Goal: Share content: Share content

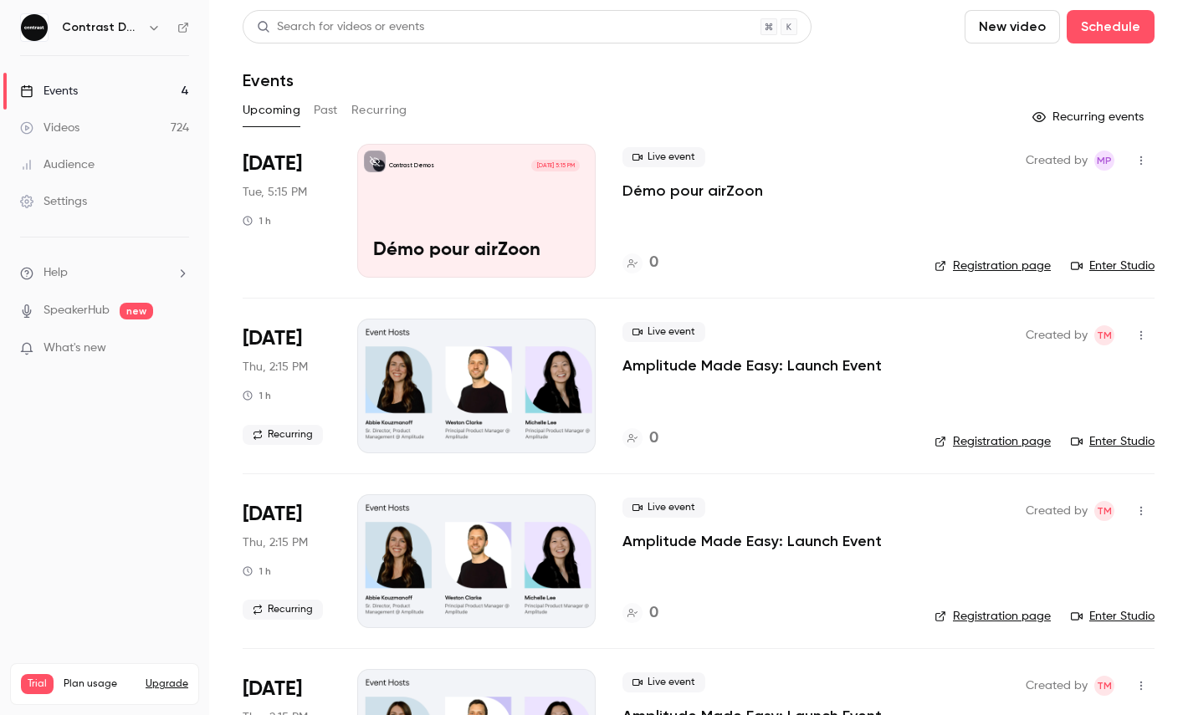
click at [152, 133] on link "Videos 724" at bounding box center [104, 128] width 209 height 37
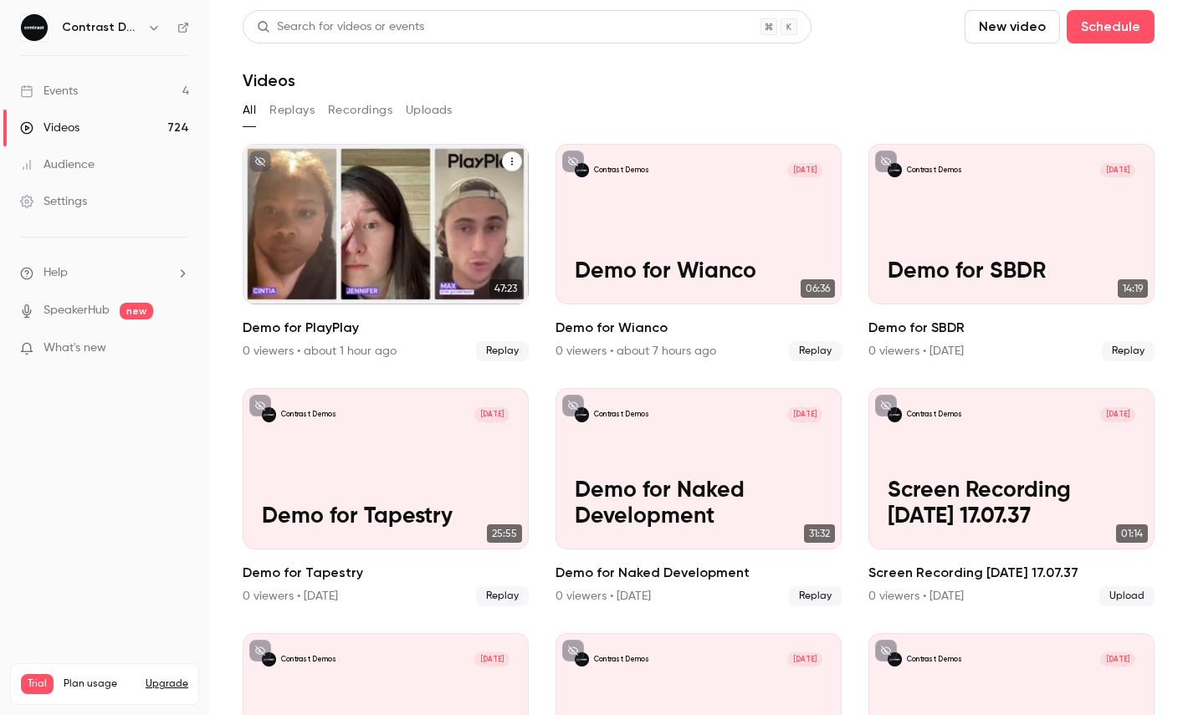
click at [521, 161] on button "Demo for PlayPlay" at bounding box center [512, 161] width 20 height 20
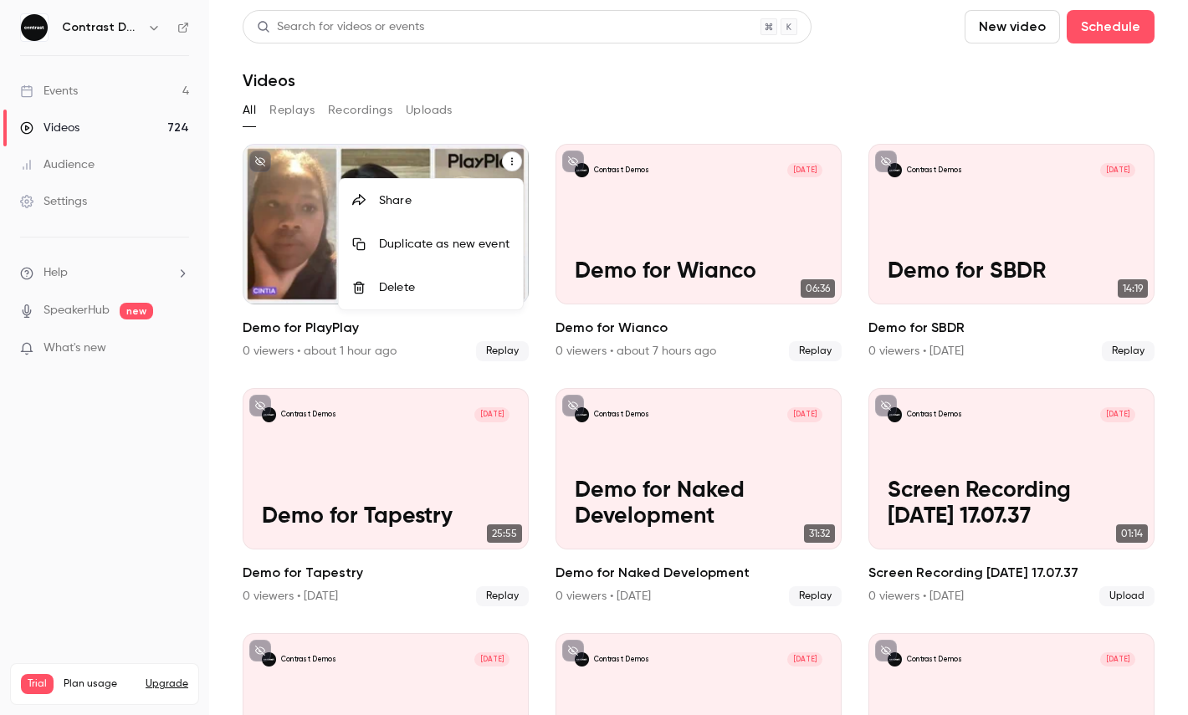
click at [464, 193] on div "Share" at bounding box center [444, 200] width 131 height 17
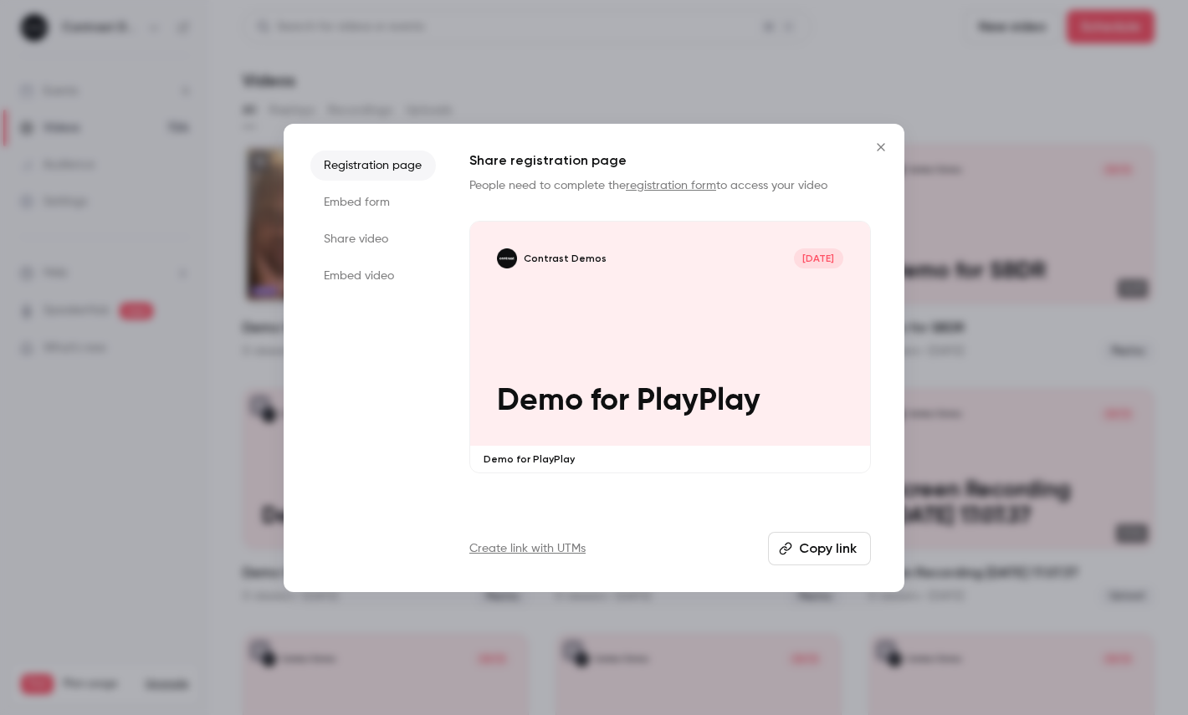
click at [383, 230] on li "Share video" at bounding box center [373, 239] width 126 height 30
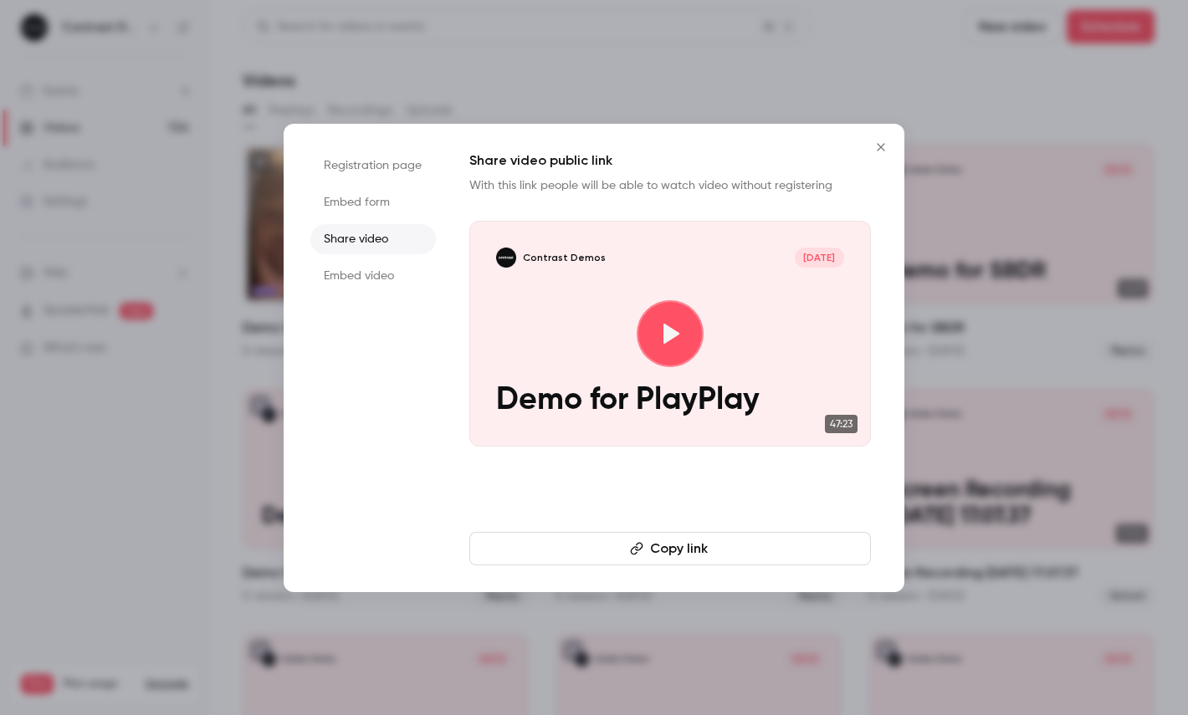
click at [599, 546] on button "Copy link" at bounding box center [670, 548] width 402 height 33
